Goal: Task Accomplishment & Management: Complete application form

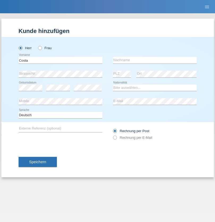
type input "Costa"
click at [155, 60] on input "text" at bounding box center [155, 60] width 84 height 7
type input "[PERSON_NAME]"
select select "PT"
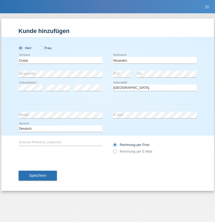
select select "C"
select select "27"
select select "06"
select select "1978"
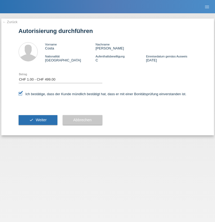
select select "1"
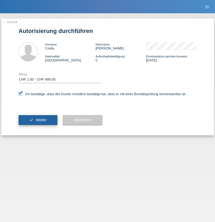
click at [38, 120] on span "Weiter" at bounding box center [41, 120] width 11 height 4
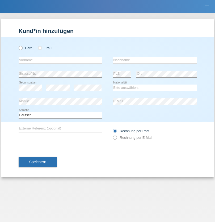
radio input "true"
click at [60, 60] on input "text" at bounding box center [61, 60] width 84 height 7
type input "Chamely"
click at [155, 60] on input "text" at bounding box center [155, 60] width 84 height 7
type input "Candal"
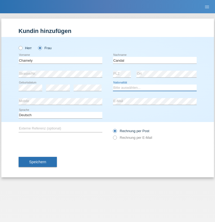
select select "ES"
select select "C"
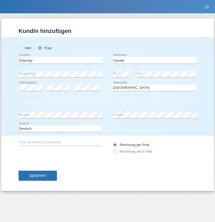
select select "29"
select select "05"
select select "2004"
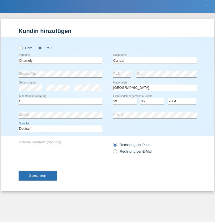
select select "en"
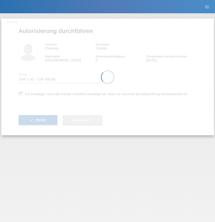
select select "1"
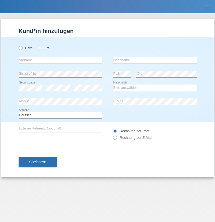
radio input "true"
click at [60, 60] on input "text" at bounding box center [61, 60] width 84 height 7
type input "Savana"
click at [155, 60] on input "text" at bounding box center [155, 60] width 84 height 7
type input "Gueniat"
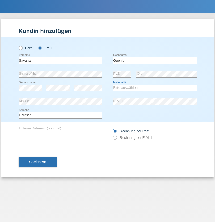
select select "CH"
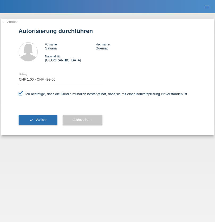
select select "1"
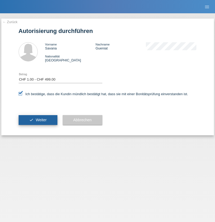
click at [38, 120] on span "Weiter" at bounding box center [41, 120] width 11 height 4
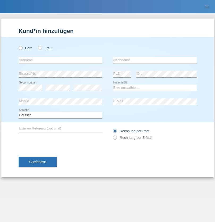
radio input "true"
click at [60, 60] on input "text" at bounding box center [61, 60] width 84 height 7
type input "Farkash"
click at [155, 60] on input "text" at bounding box center [155, 60] width 84 height 7
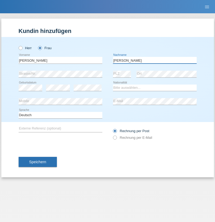
type input "Yolana"
select select "UA"
select select "C"
select select "09"
select select "12"
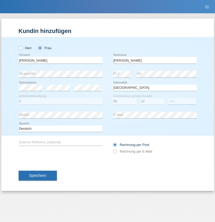
select select "2021"
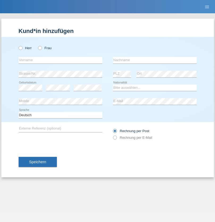
radio input "true"
click at [60, 60] on input "text" at bounding box center [61, 60] width 84 height 7
type input "K"
click at [155, 60] on input "text" at bounding box center [155, 60] width 84 height 7
type input "Keel"
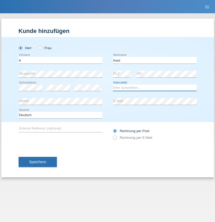
select select "CH"
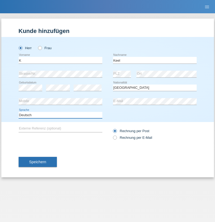
select select "en"
